Goal: Information Seeking & Learning: Learn about a topic

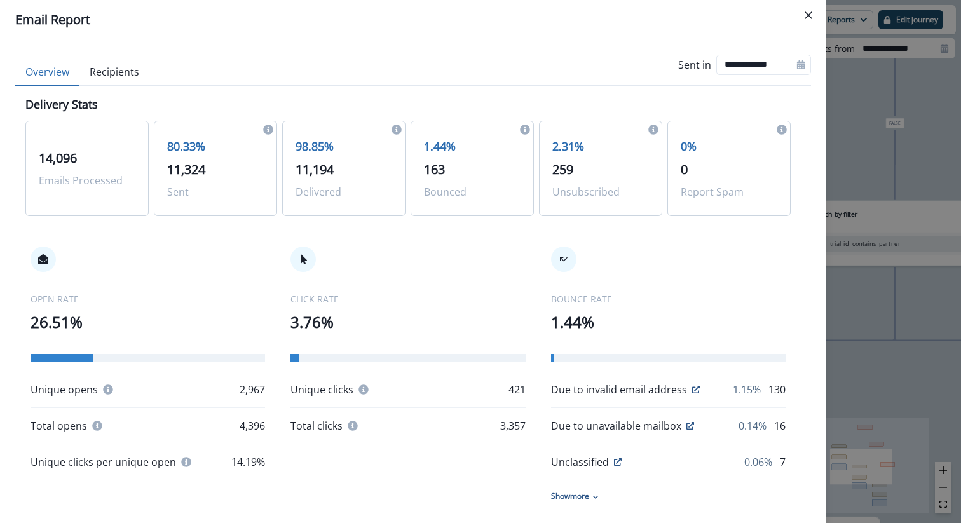
click at [480, 274] on div "CLICK RATE 3.76% Unique clicks 421 Total clicks 3,357" at bounding box center [407, 340] width 234 height 187
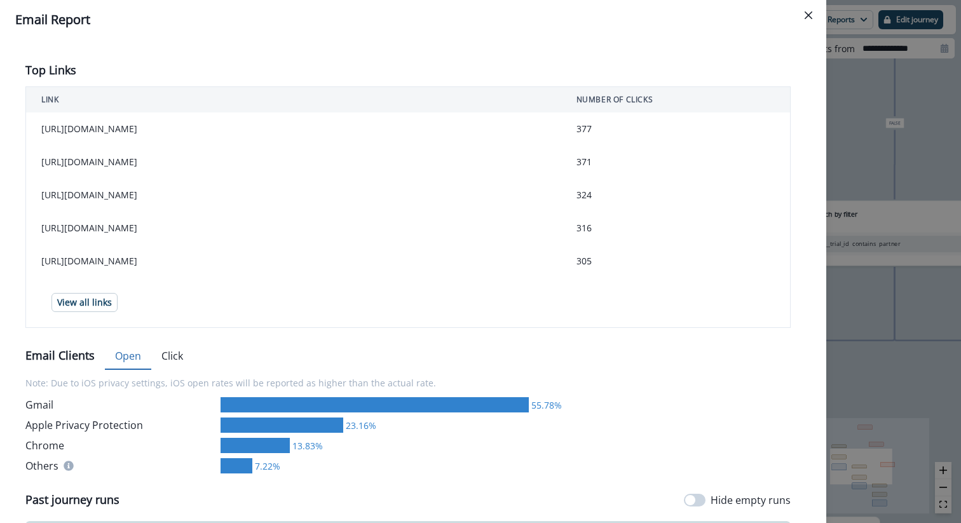
scroll to position [436, 0]
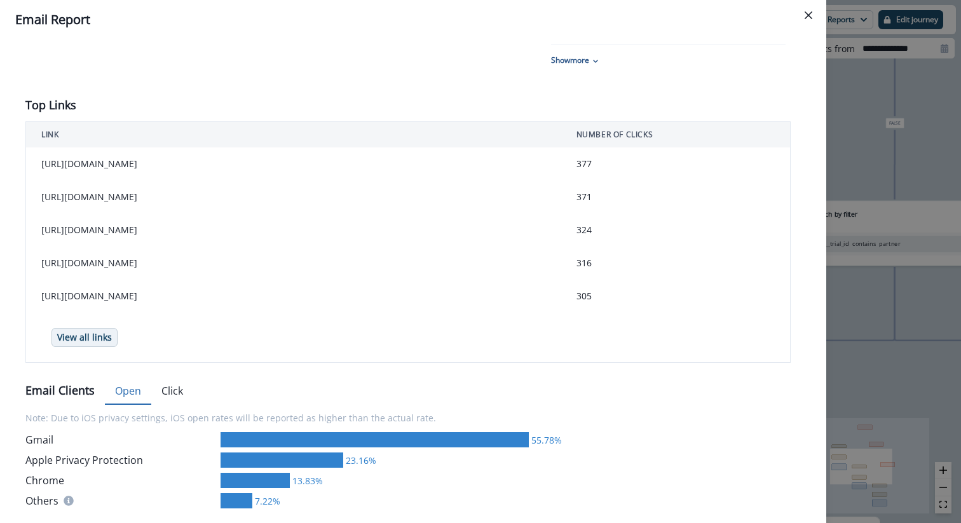
click at [98, 339] on p "View all links" at bounding box center [84, 337] width 55 height 11
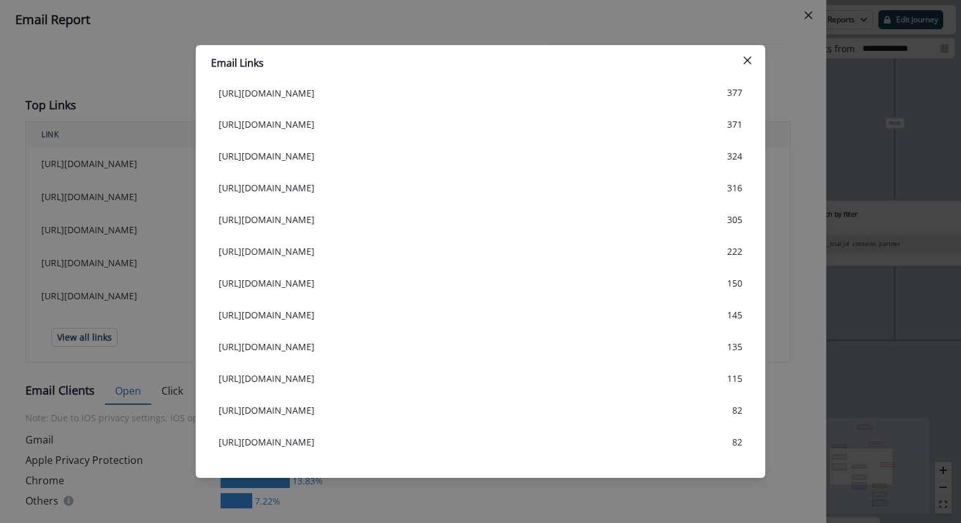
scroll to position [0, 0]
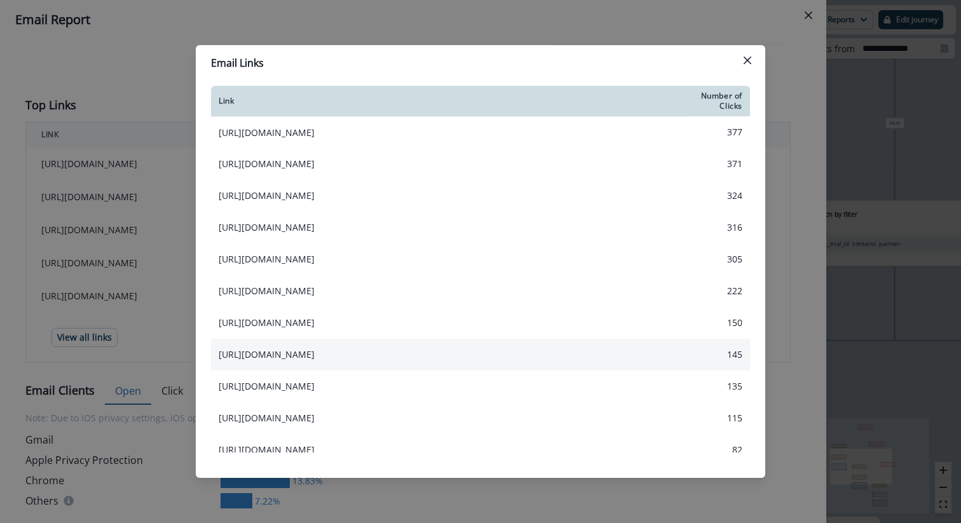
click at [592, 349] on td "[URL][DOMAIN_NAME]" at bounding box center [449, 355] width 477 height 32
drag, startPoint x: 549, startPoint y: 385, endPoint x: 217, endPoint y: 351, distance: 333.4
click at [217, 350] on td "[URL][DOMAIN_NAME]" at bounding box center [449, 355] width 477 height 32
copy td "[URL][DOMAIN_NAME]"
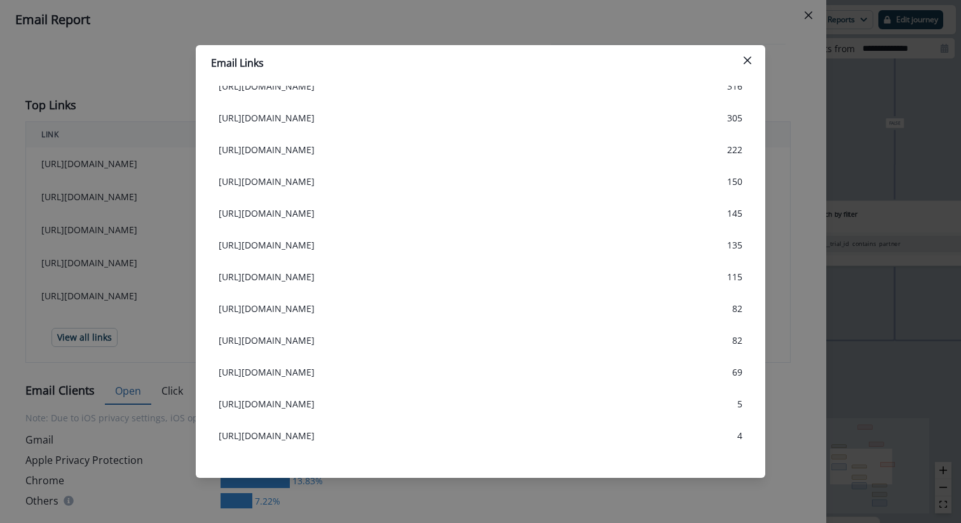
scroll to position [201, 0]
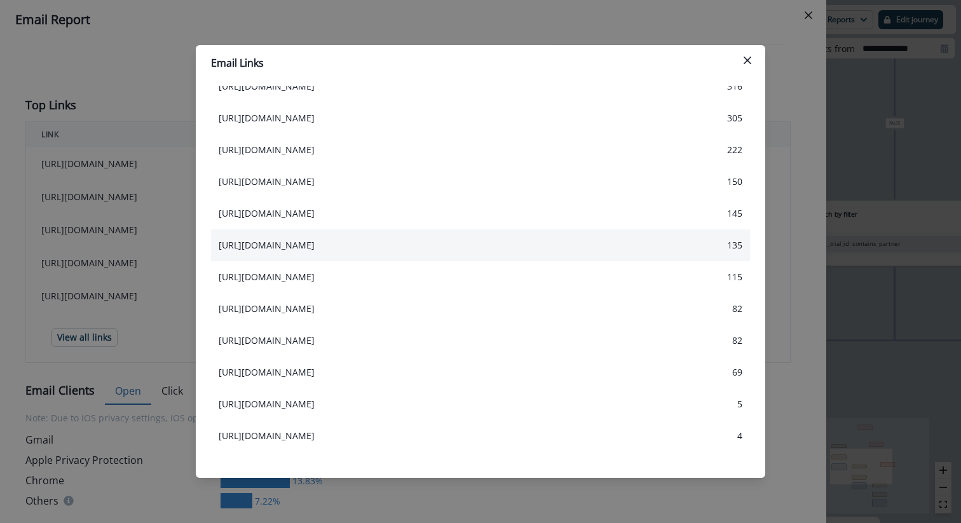
drag, startPoint x: 350, startPoint y: 215, endPoint x: 219, endPoint y: 214, distance: 131.5
click at [219, 229] on td "[URL][DOMAIN_NAME]" at bounding box center [449, 245] width 477 height 32
copy td "[URL][DOMAIN_NAME]"
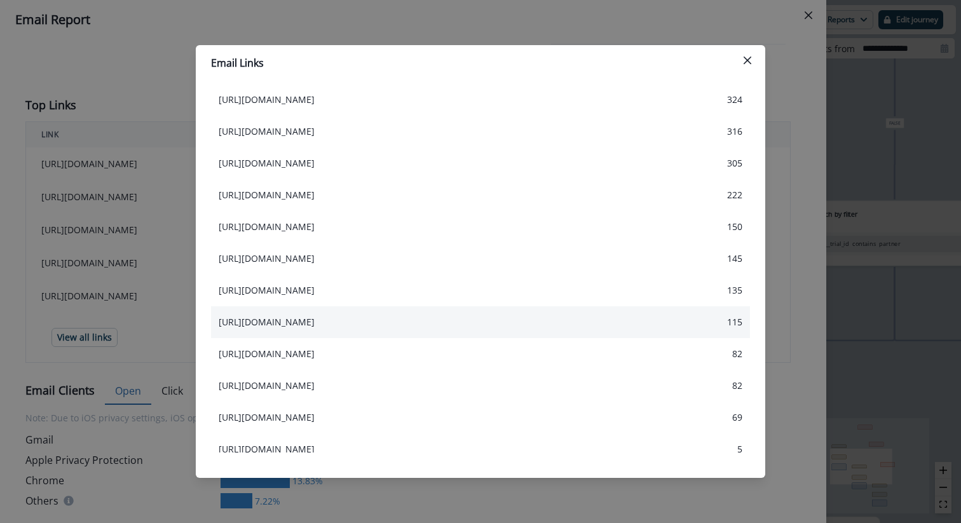
scroll to position [0, 0]
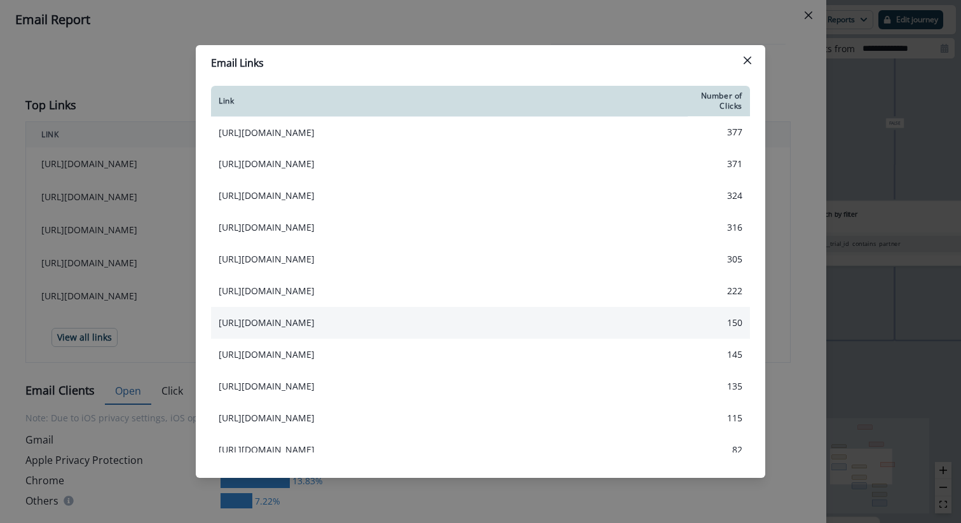
drag, startPoint x: 416, startPoint y: 328, endPoint x: 218, endPoint y: 328, distance: 198.2
click at [217, 325] on td "[URL][DOMAIN_NAME]" at bounding box center [449, 323] width 477 height 32
copy td "[URL][DOMAIN_NAME]"
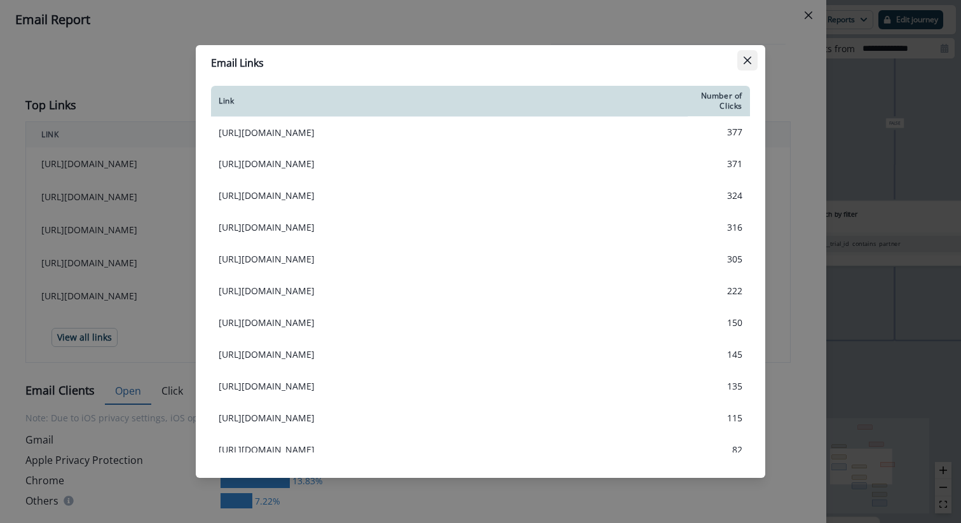
click at [750, 62] on icon "Close" at bounding box center [747, 61] width 8 height 8
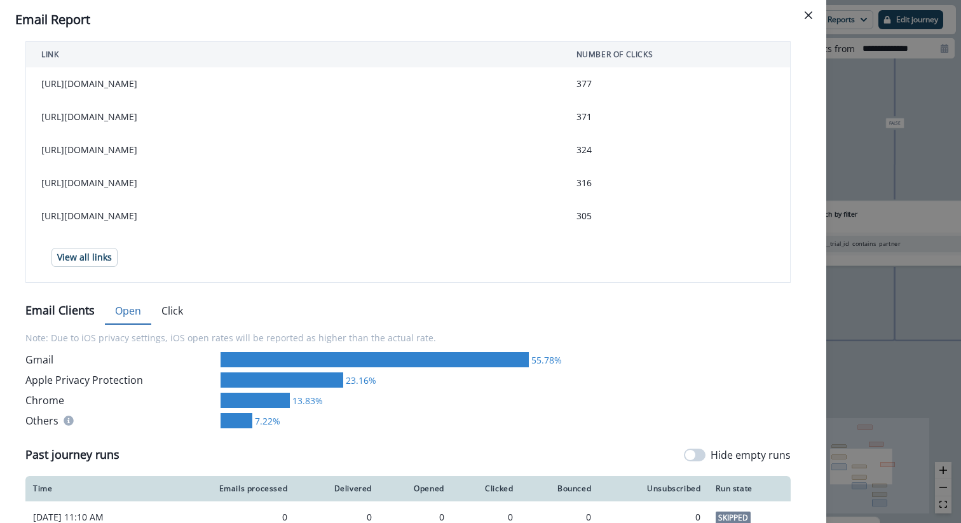
scroll to position [527, 0]
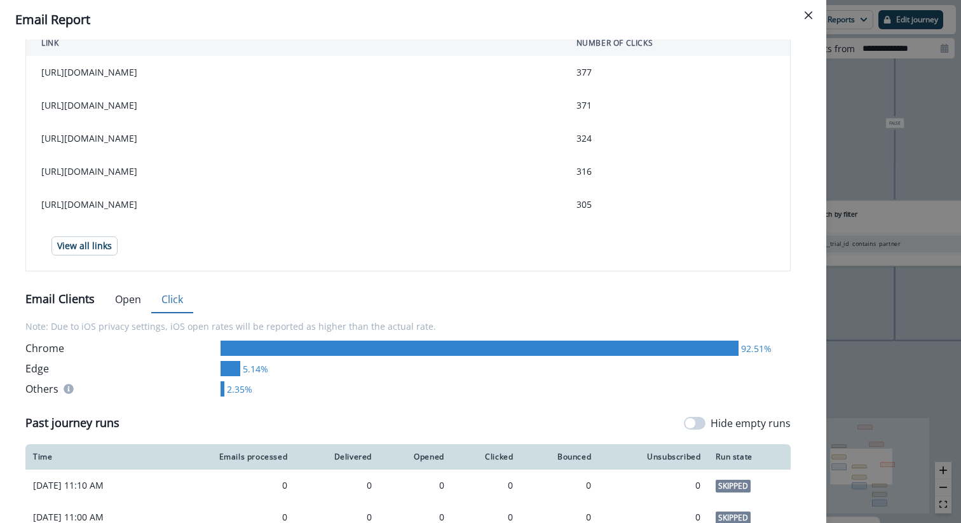
click at [169, 309] on button "Click" at bounding box center [172, 300] width 42 height 27
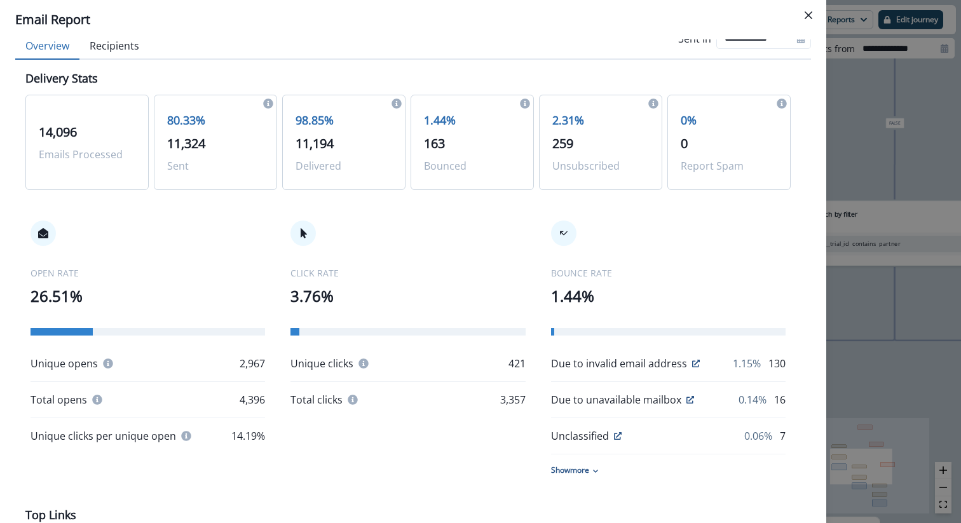
scroll to position [0, 0]
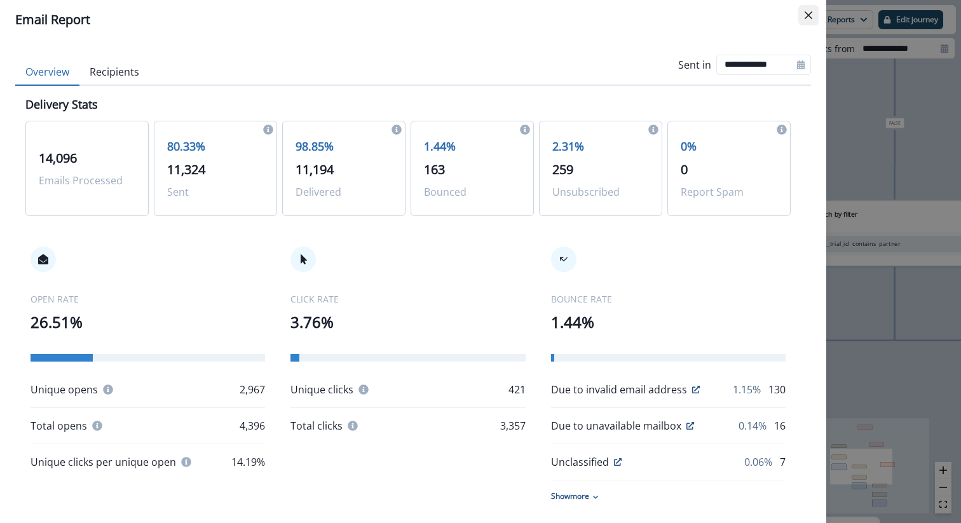
click at [811, 11] on icon "Close" at bounding box center [808, 15] width 8 height 8
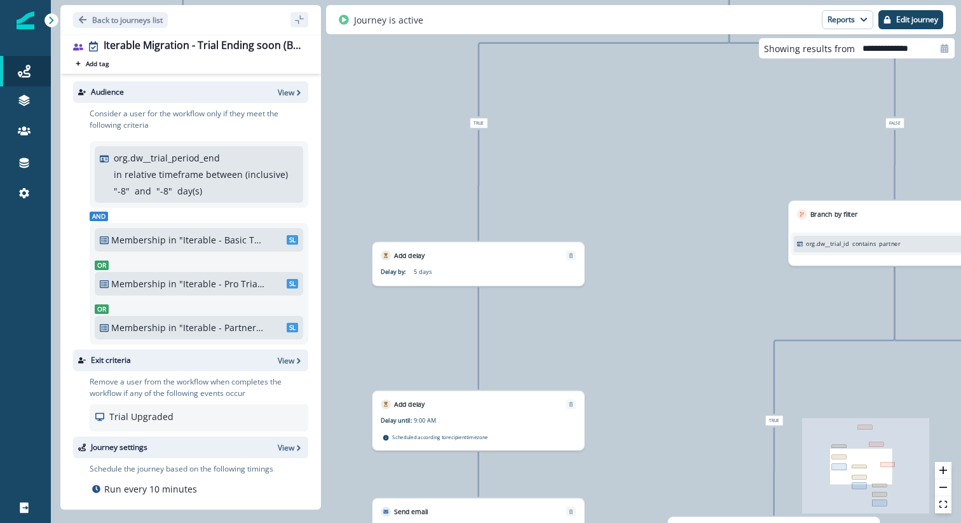
click at [629, 193] on div "16,152 users have entered the journey Branch by filter org.dw__trial_id contain…" at bounding box center [506, 261] width 910 height 523
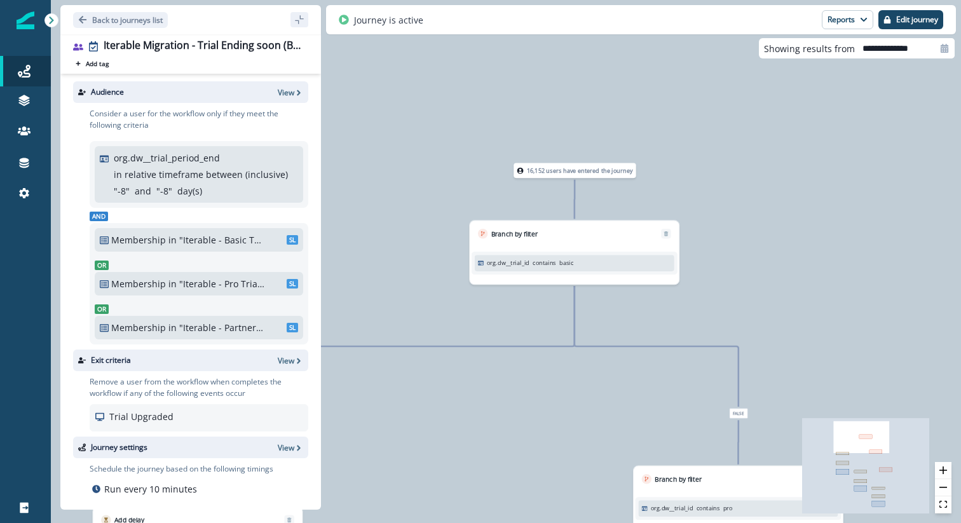
click at [582, 236] on div "Branch by filter" at bounding box center [574, 229] width 209 height 18
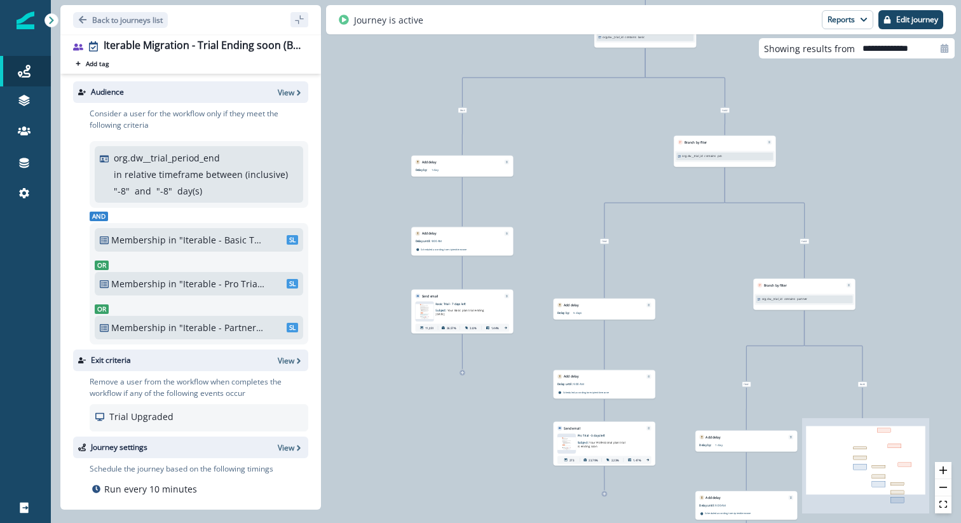
click at [459, 308] on span "Your Basic plan trial ending [DATE]" at bounding box center [459, 312] width 48 height 8
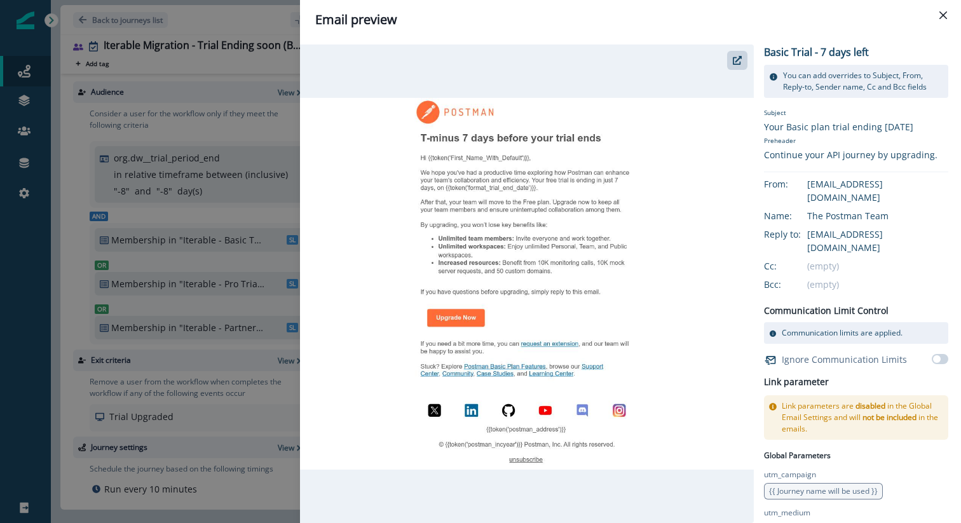
click at [233, 251] on div "Email preview Basic Trial - 7 days left You can add overrides to Subject, From,…" at bounding box center [480, 261] width 961 height 523
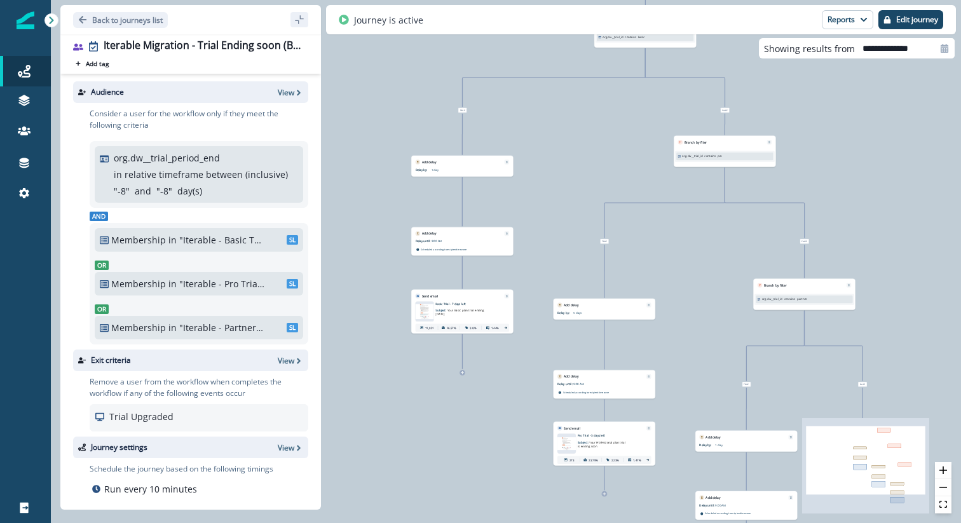
click at [54, 36] on div "Back to journeys list Iterable Migration - Trial Ending soon (Basic, Pro, Partn…" at bounding box center [186, 19] width 270 height 39
click at [48, 20] on icon at bounding box center [51, 20] width 9 height 9
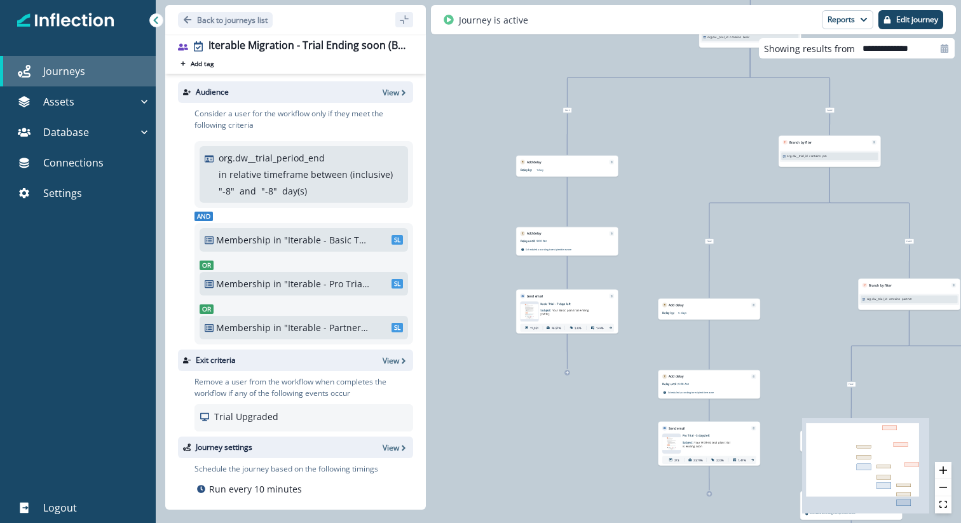
click at [72, 76] on p "Journeys" at bounding box center [64, 71] width 42 height 15
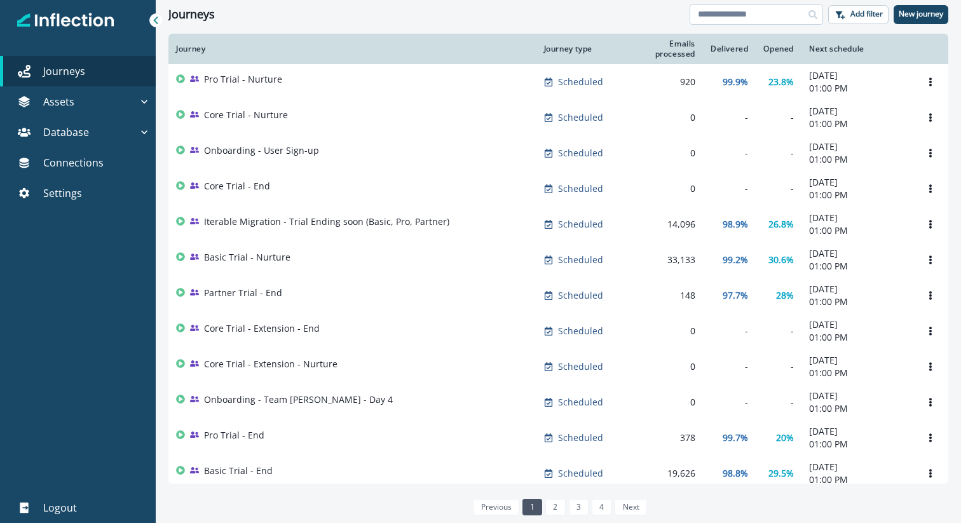
click at [726, 10] on input at bounding box center [755, 14] width 133 height 20
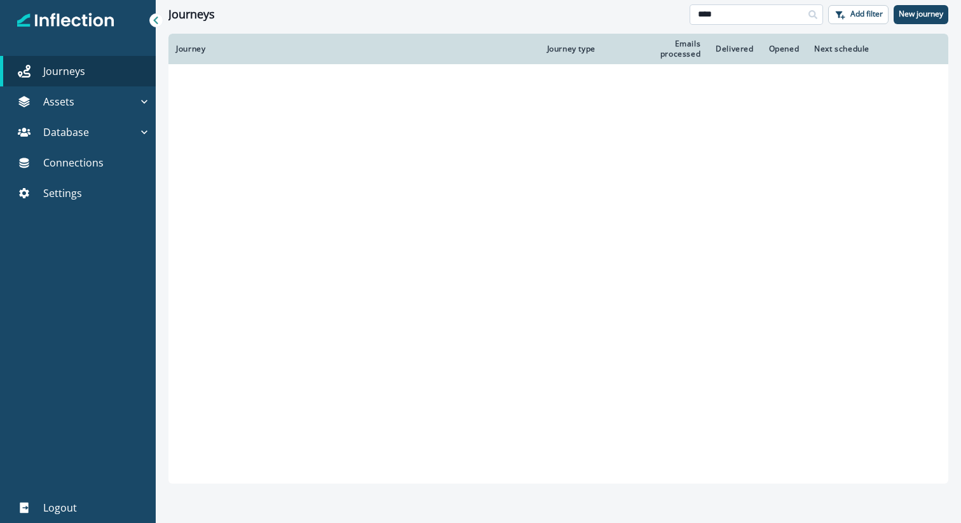
type input "****"
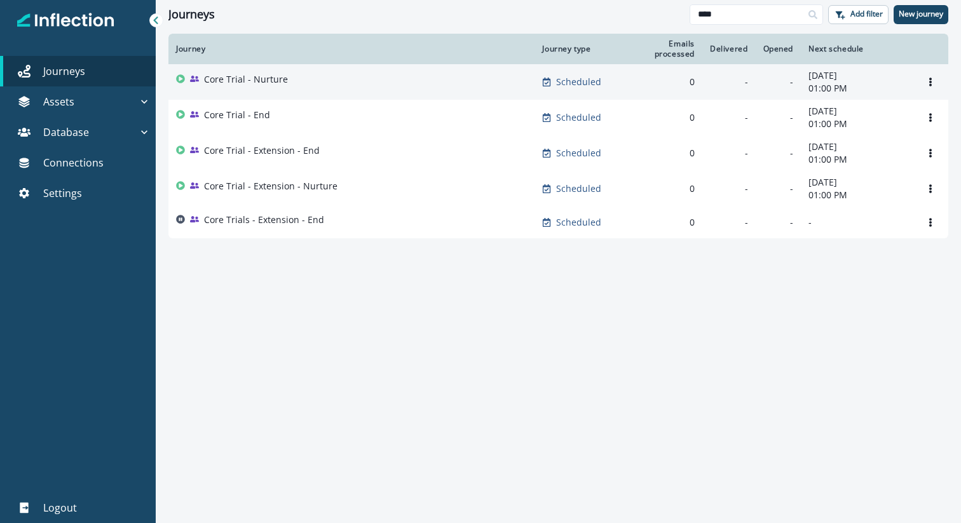
click at [241, 79] on p "Core Trial - Nurture" at bounding box center [246, 79] width 84 height 13
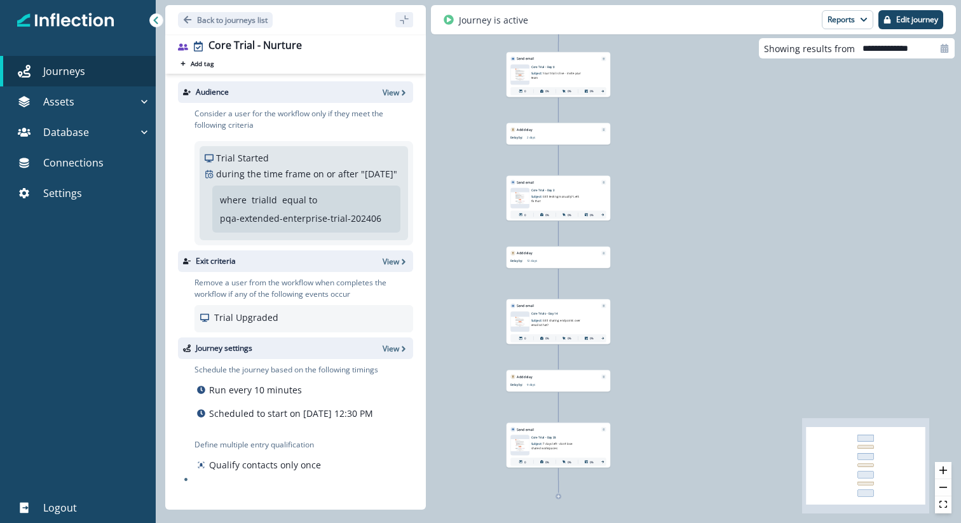
click at [558, 74] on span "Your trial is live - invite your team" at bounding box center [556, 75] width 50 height 8
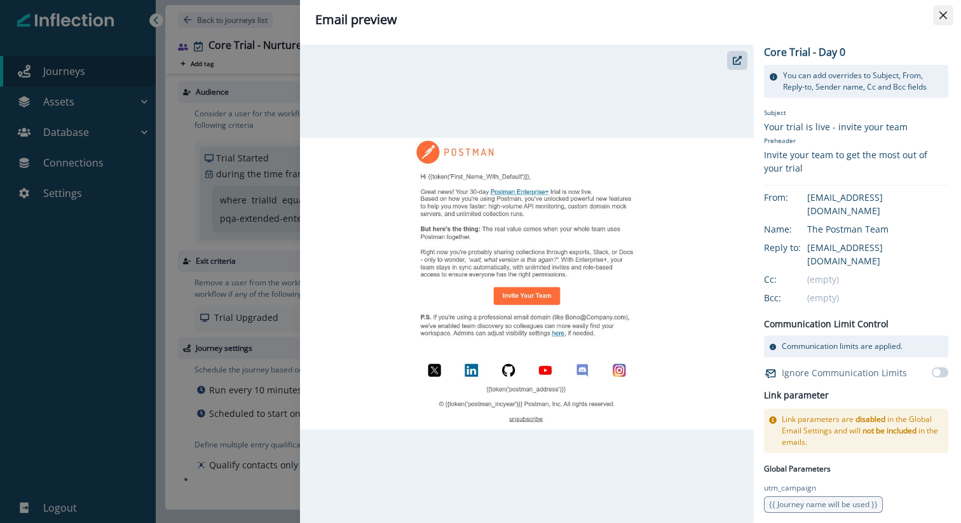
click at [944, 14] on icon "Close" at bounding box center [943, 15] width 8 height 8
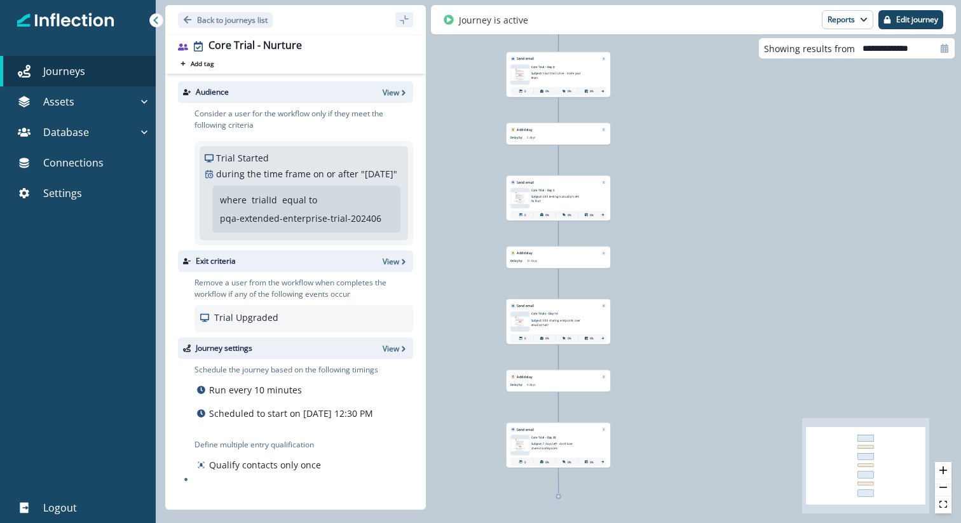
click at [566, 196] on span "Still testing manually? Let’s fix that" at bounding box center [555, 199] width 48 height 8
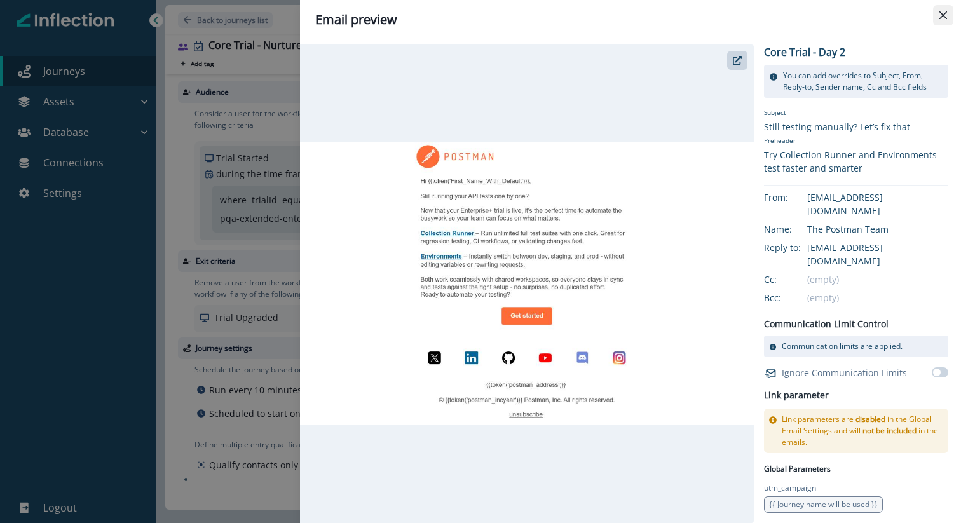
click at [942, 16] on icon "Close" at bounding box center [943, 15] width 8 height 8
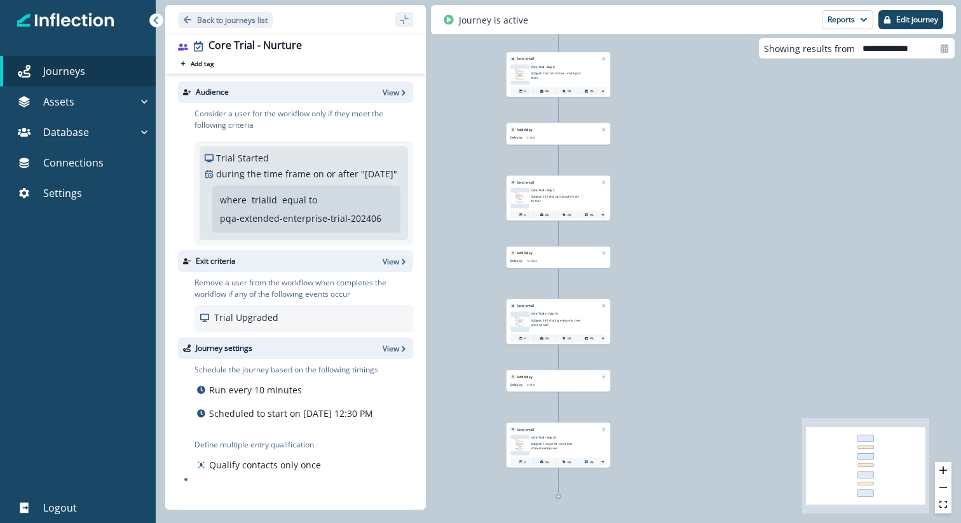
click at [483, 259] on div "0 user has entered the journey Send email Email asset changed, journey reports …" at bounding box center [558, 261] width 805 height 523
